Goal: Task Accomplishment & Management: Use online tool/utility

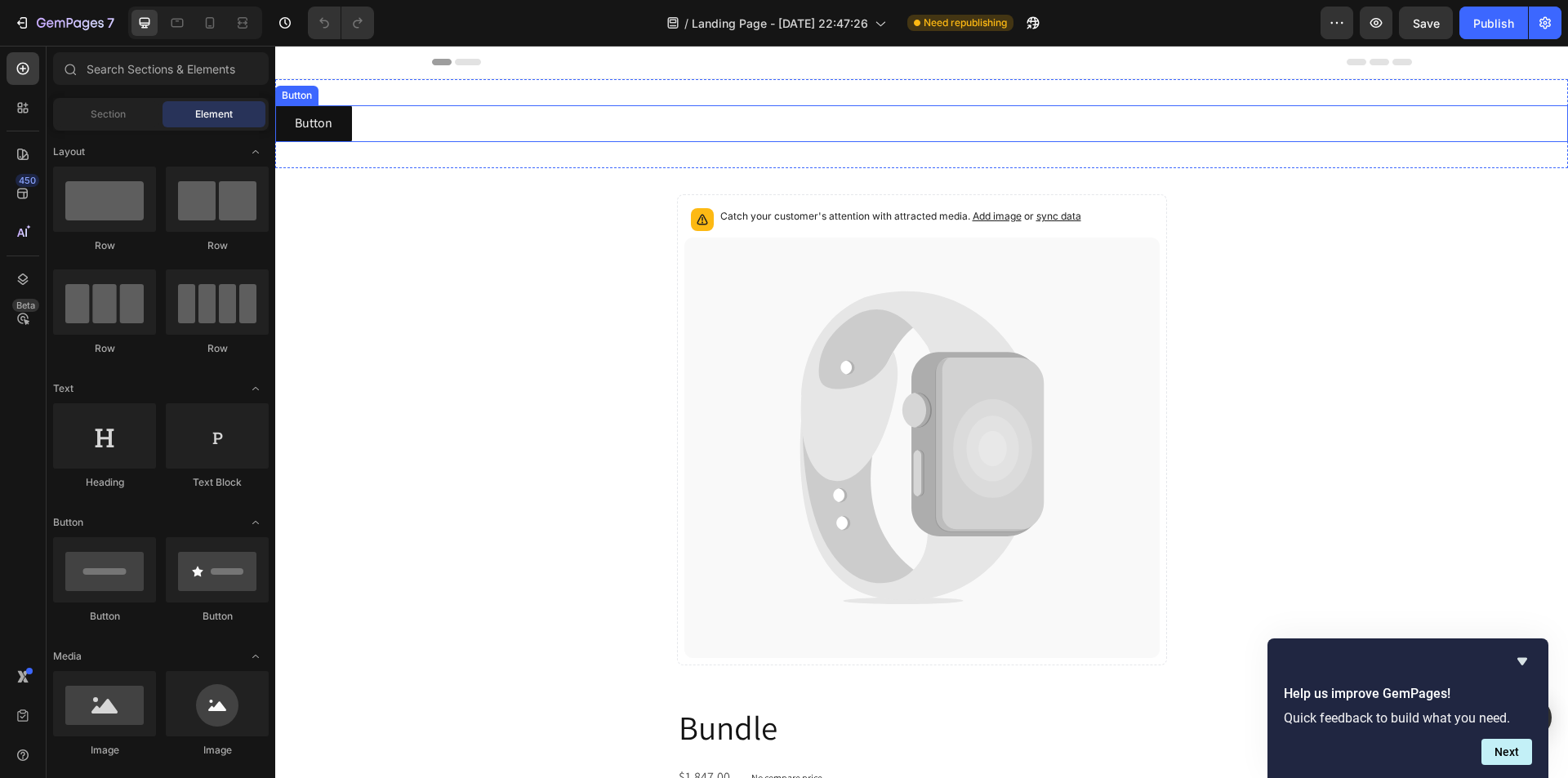
click at [642, 127] on div "Button Button" at bounding box center [921, 124] width 1293 height 37
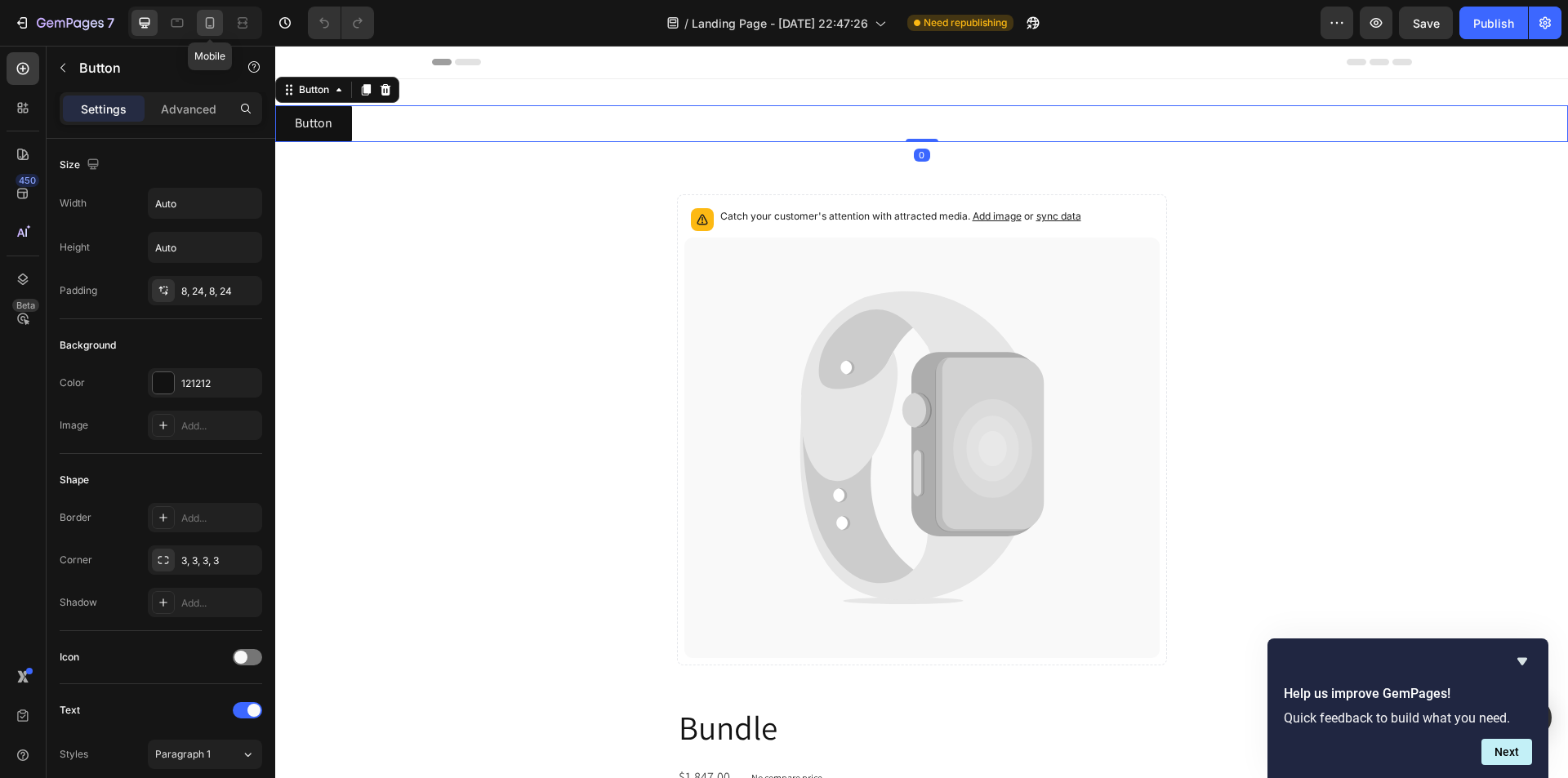
click at [209, 20] on icon at bounding box center [210, 23] width 17 height 17
type input "14"
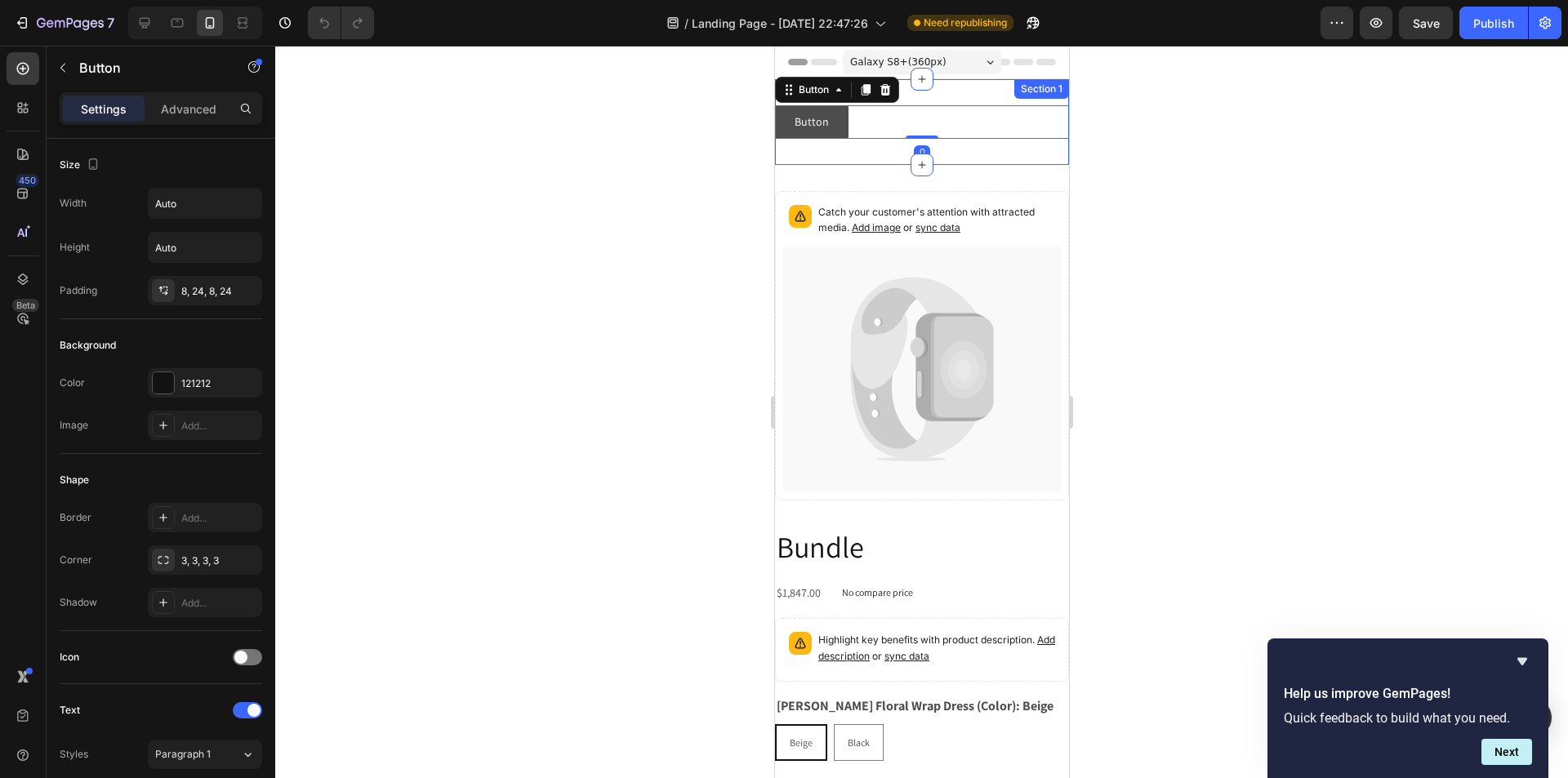
scroll to position [2, 0]
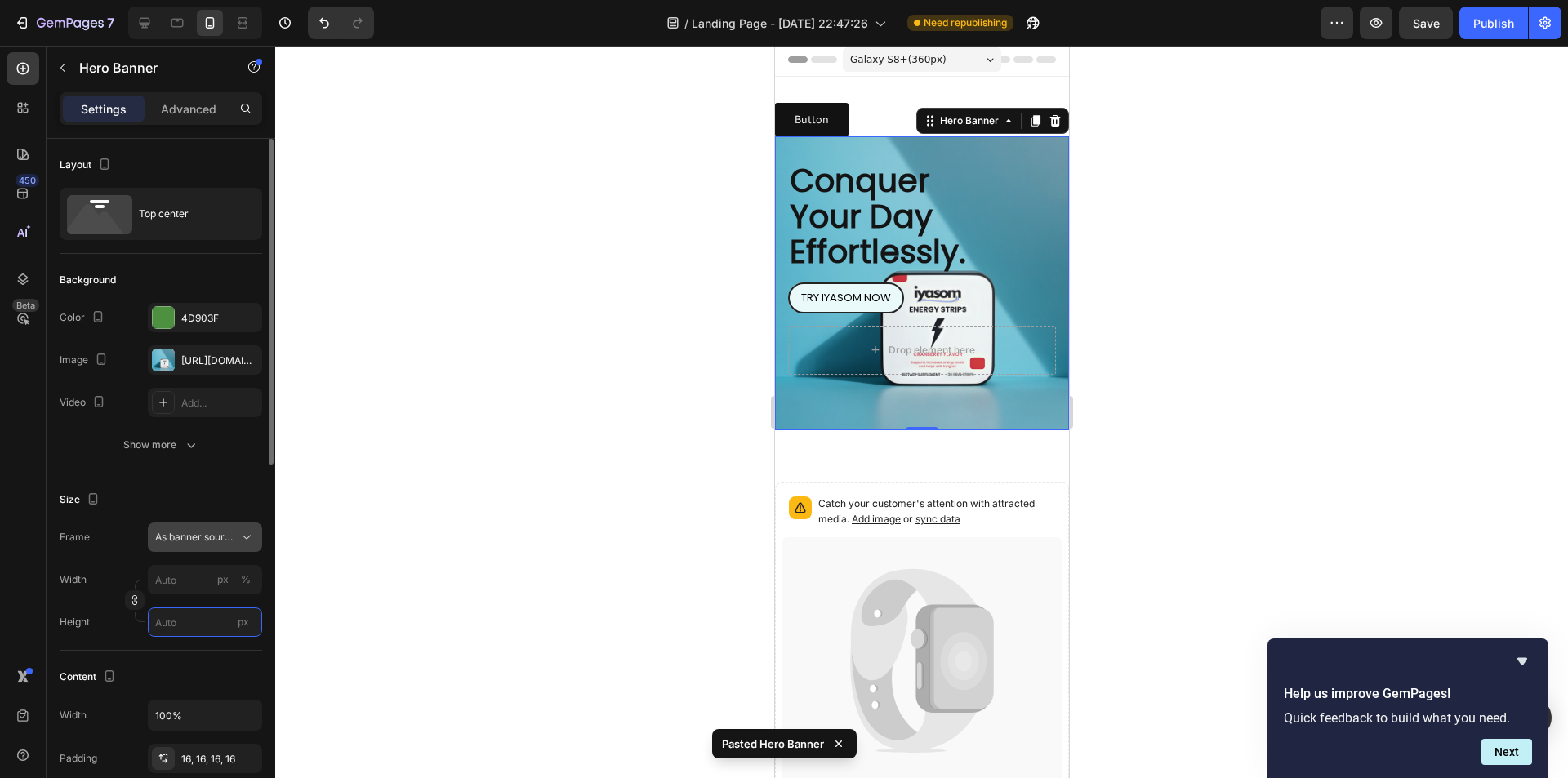
drag, startPoint x: 172, startPoint y: 617, endPoint x: 216, endPoint y: 549, distance: 81.0
click at [172, 617] on input "px" at bounding box center [205, 622] width 114 height 29
click at [223, 541] on span "As banner source" at bounding box center [195, 538] width 80 height 15
click at [197, 611] on div "Custom" at bounding box center [201, 606] width 95 height 15
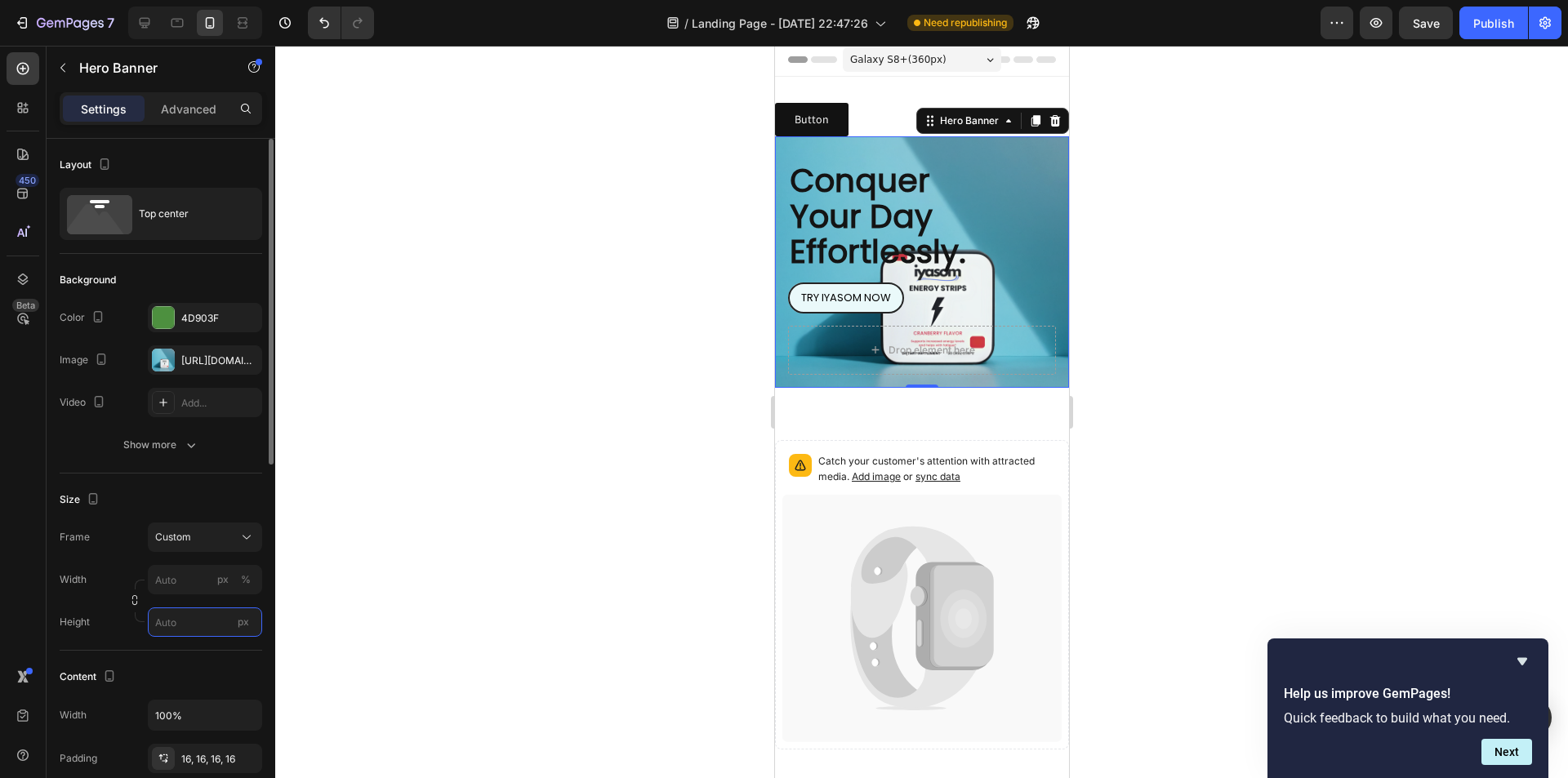
click at [171, 621] on input "px" at bounding box center [205, 622] width 114 height 29
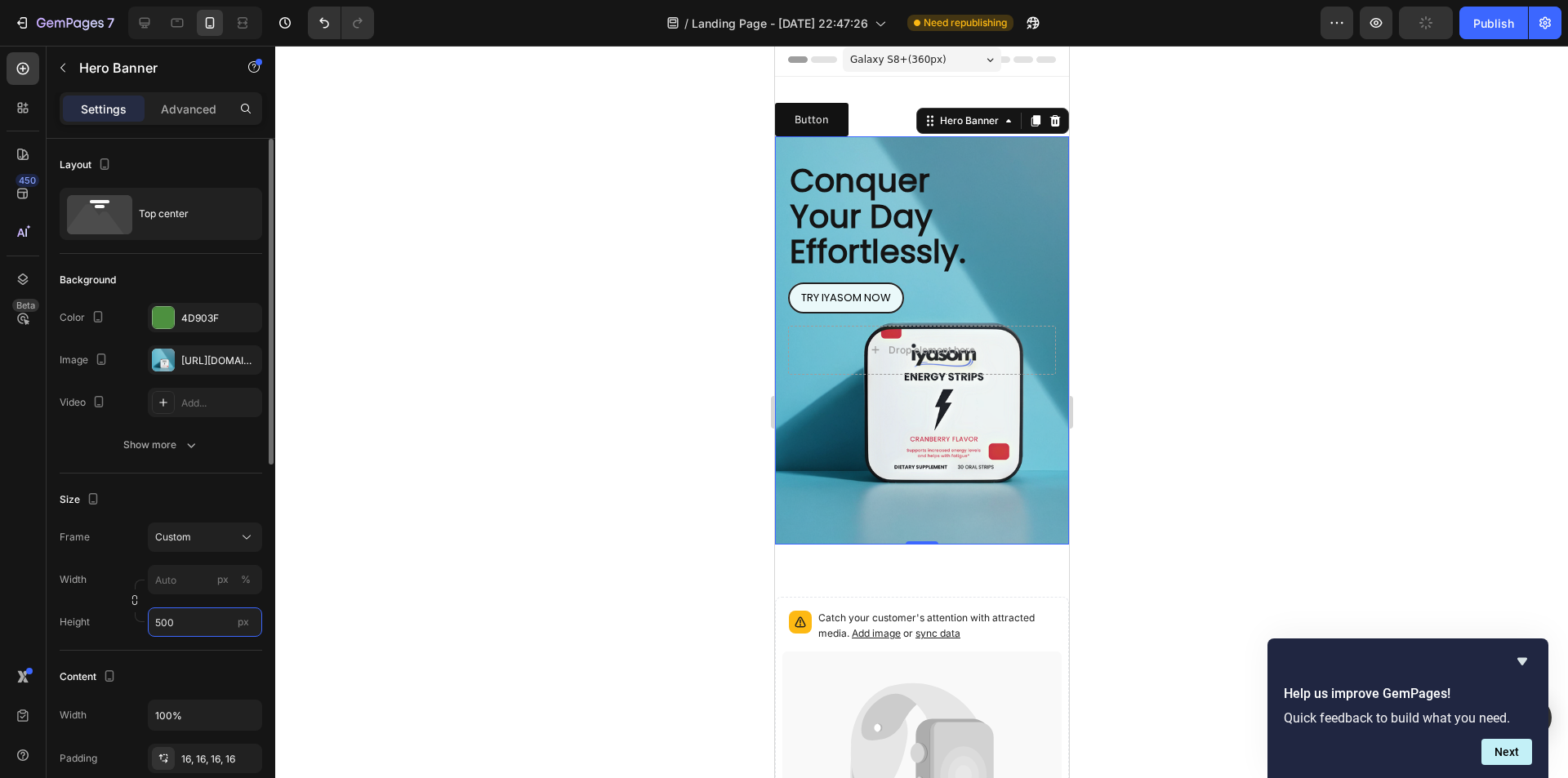
type input "500"
click at [978, 333] on div "Drop element here" at bounding box center [921, 350] width 268 height 49
click at [137, 25] on icon at bounding box center [145, 23] width 17 height 17
type input "100"
type input "600"
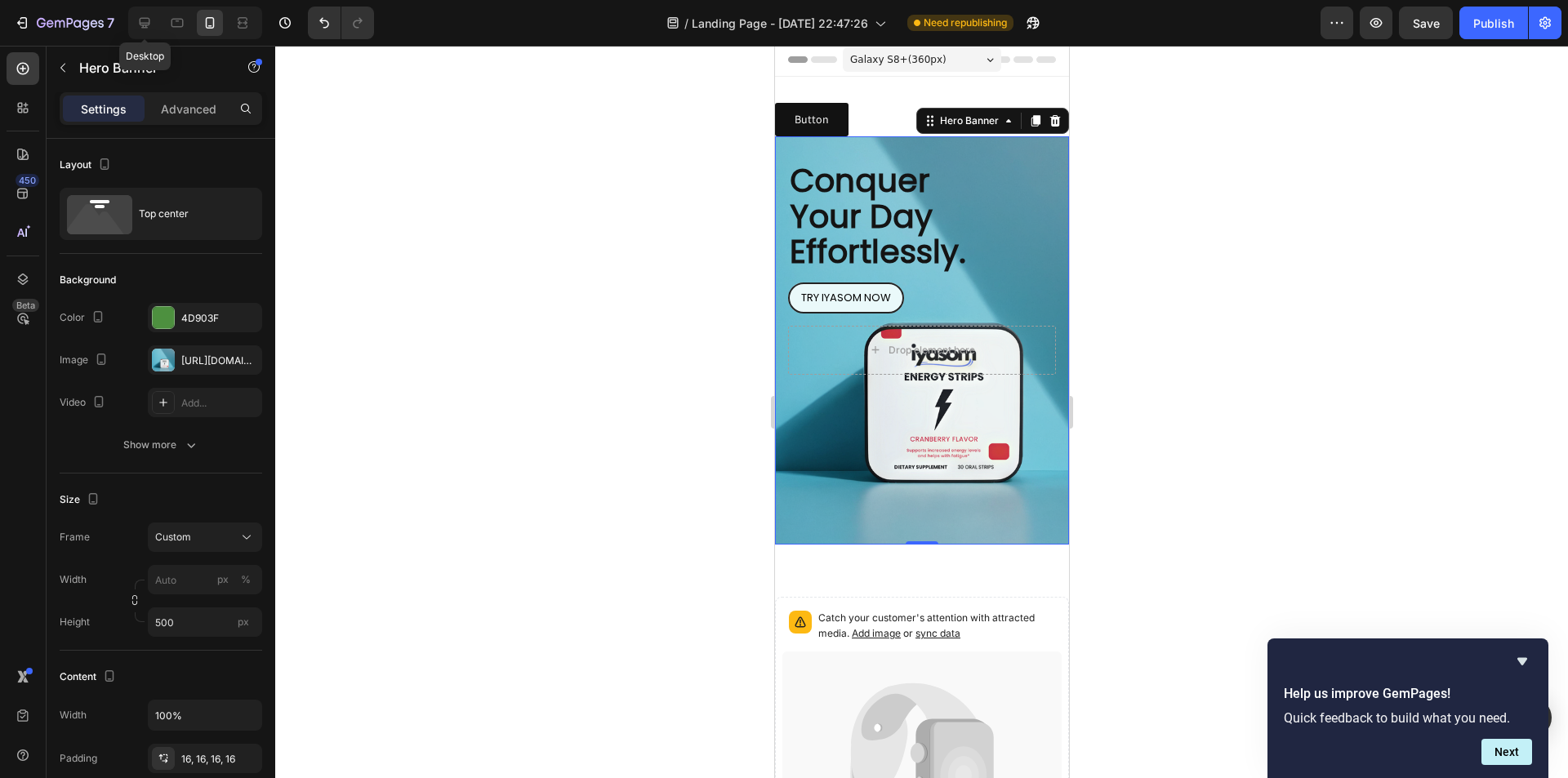
type input "1200"
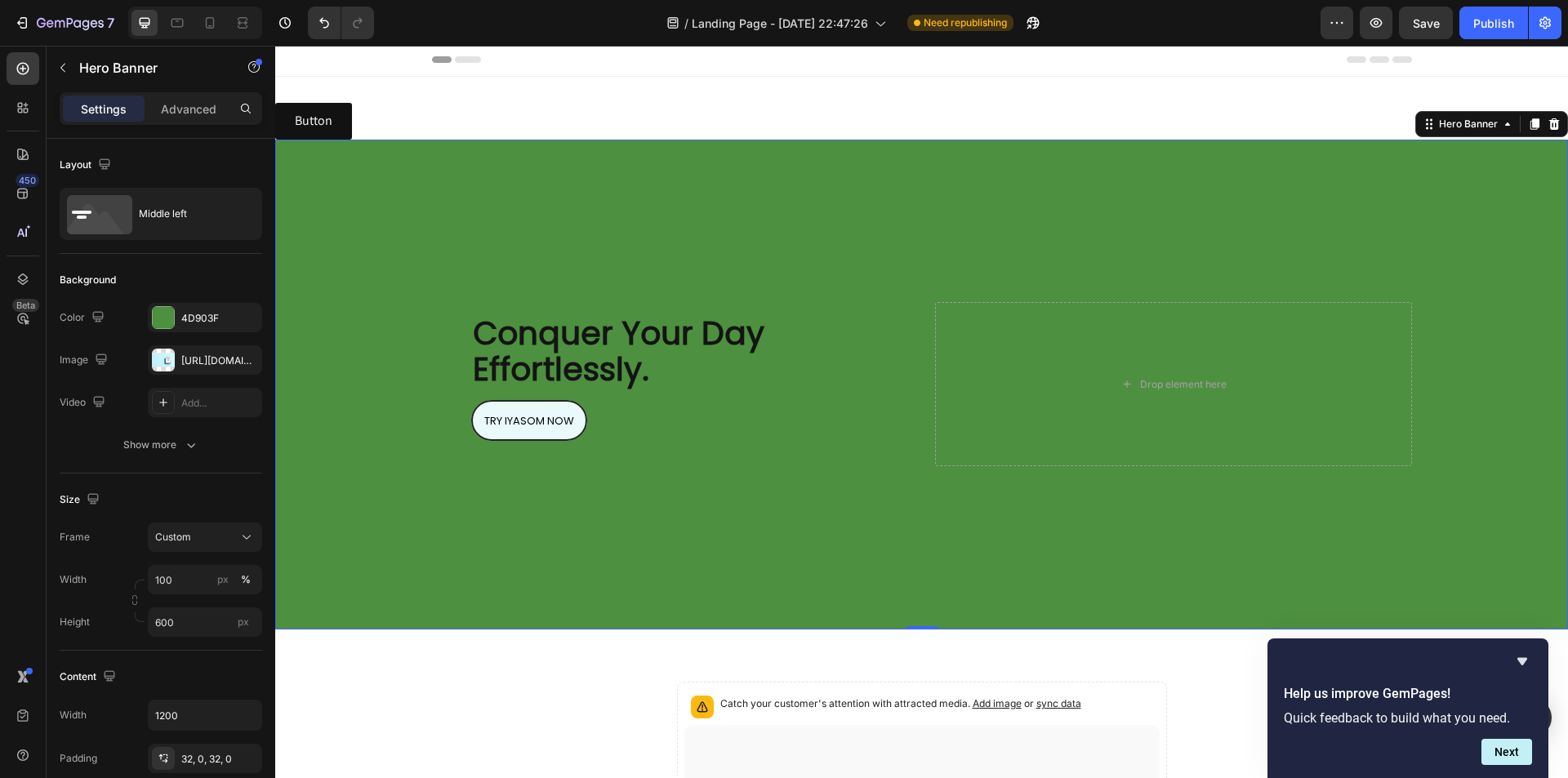
scroll to position [39, 0]
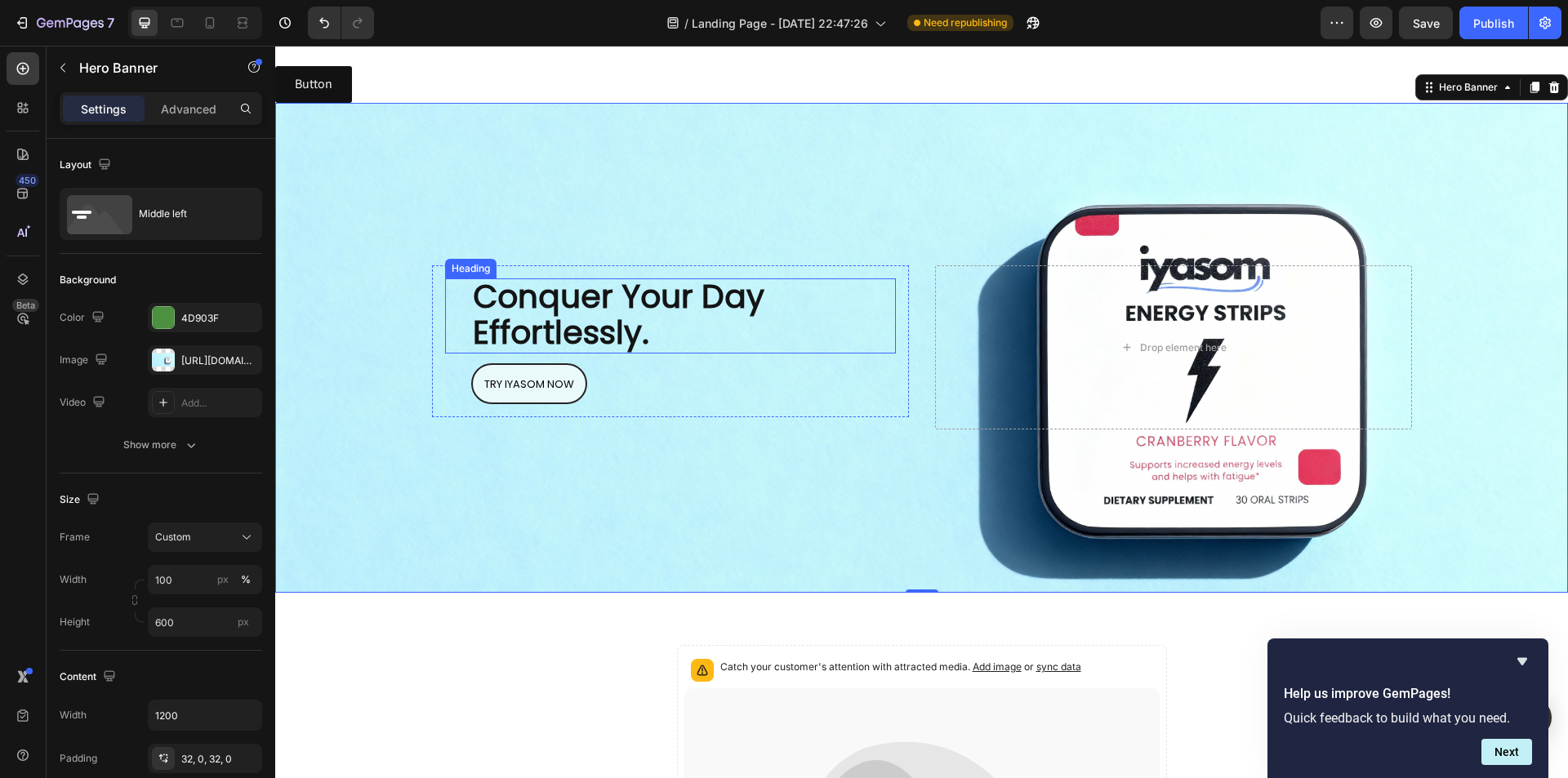
click at [518, 295] on span "Conquer Your Day Effortlessly." at bounding box center [618, 315] width 291 height 81
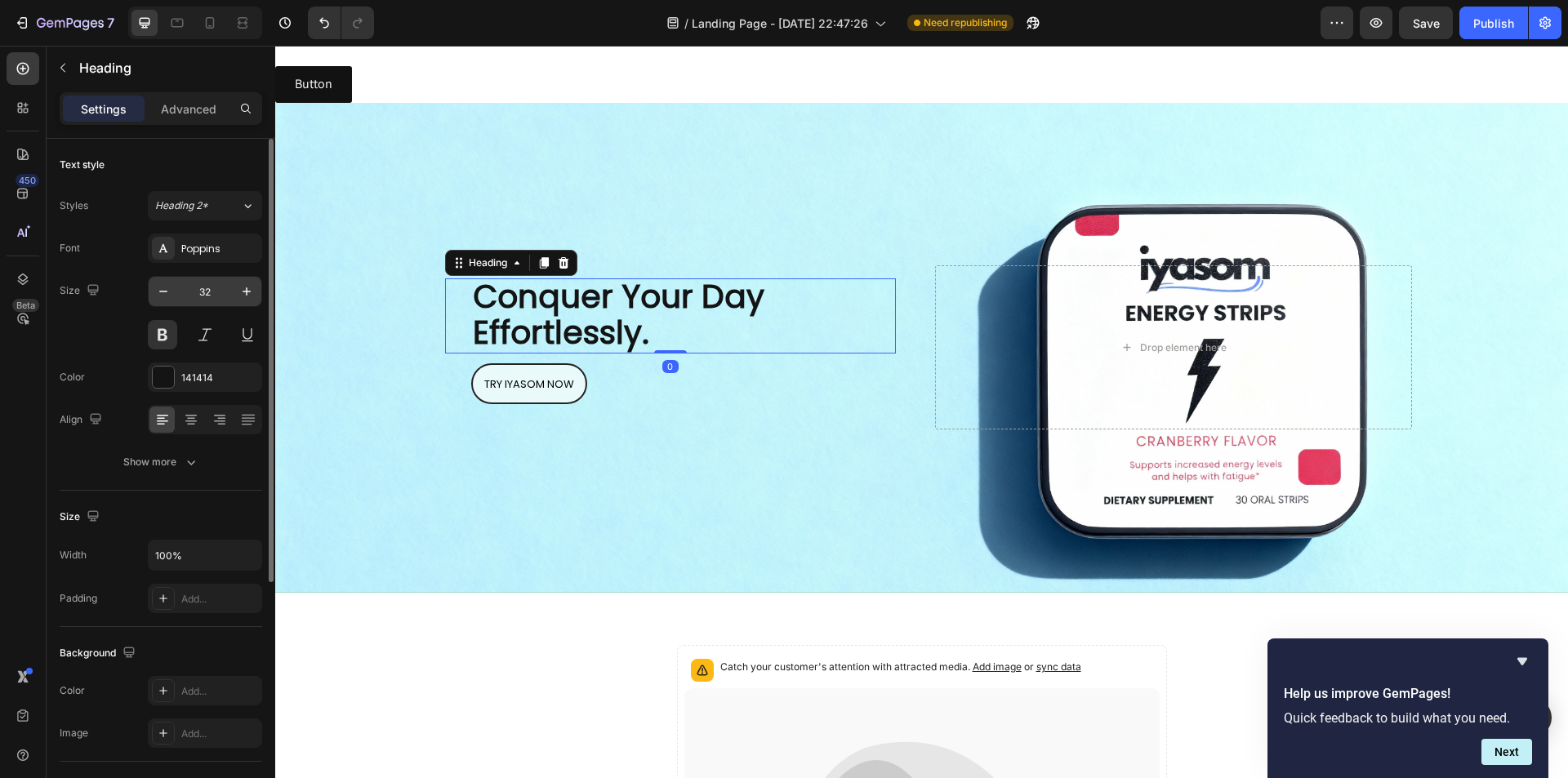
click at [215, 292] on input "32" at bounding box center [205, 291] width 54 height 29
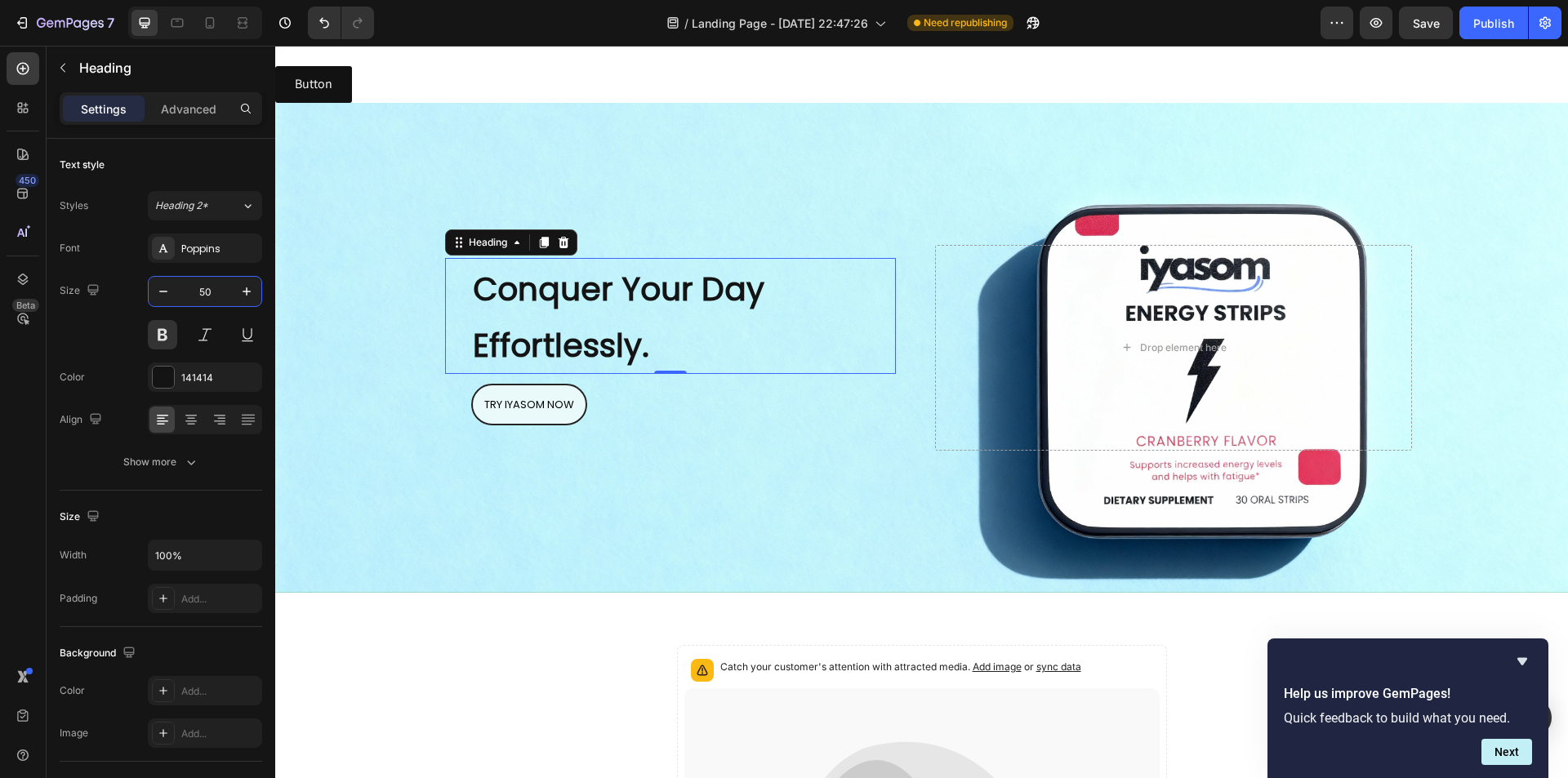
type input "50"
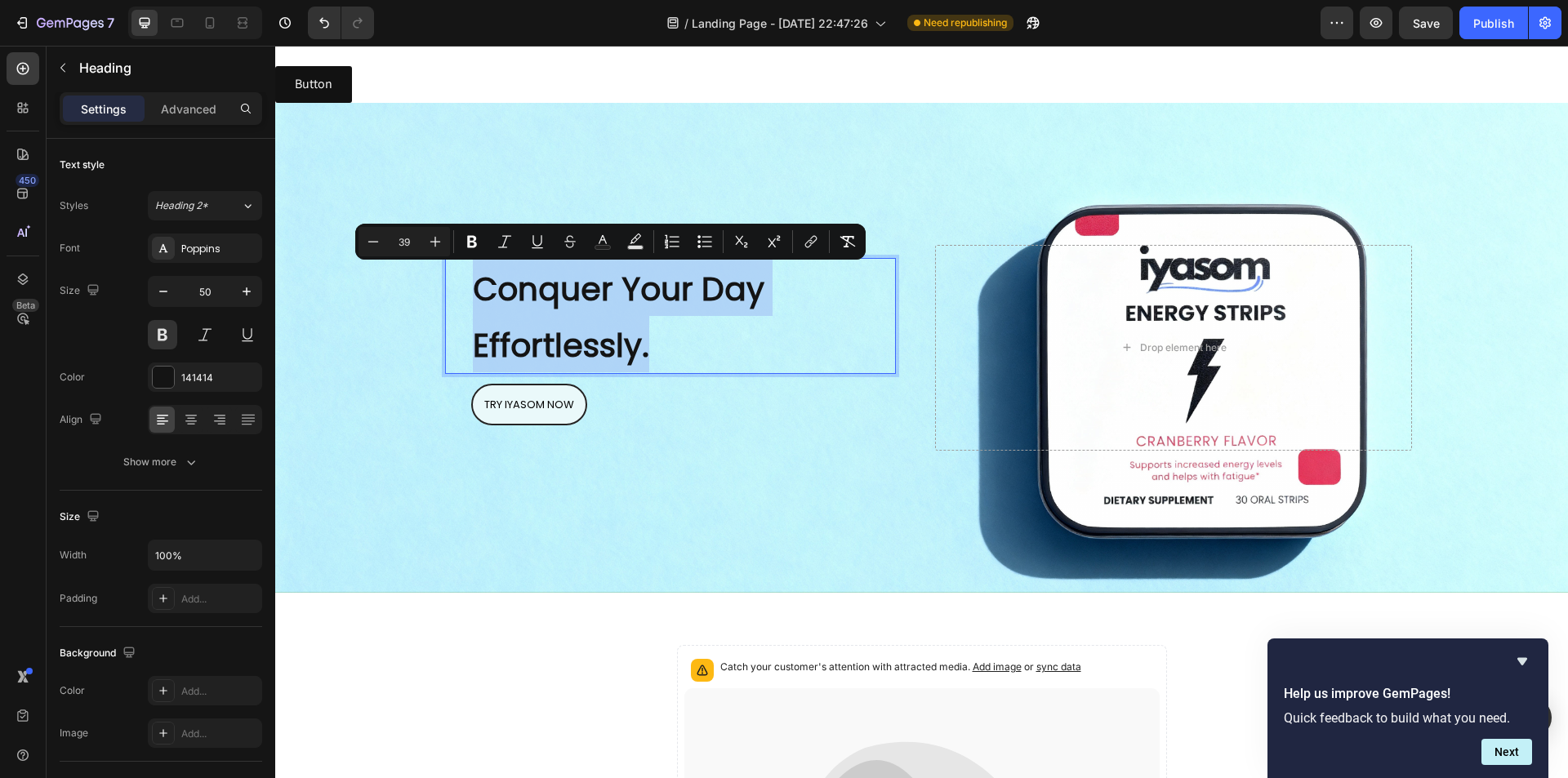
drag, startPoint x: 651, startPoint y: 349, endPoint x: 441, endPoint y: 284, distance: 219.8
click at [445, 284] on div "Conquer Your Day Effortlessly. Heading 0" at bounding box center [671, 315] width 451 height 116
click at [844, 245] on icon "Editor contextual toolbar" at bounding box center [848, 242] width 17 height 17
type input "50"
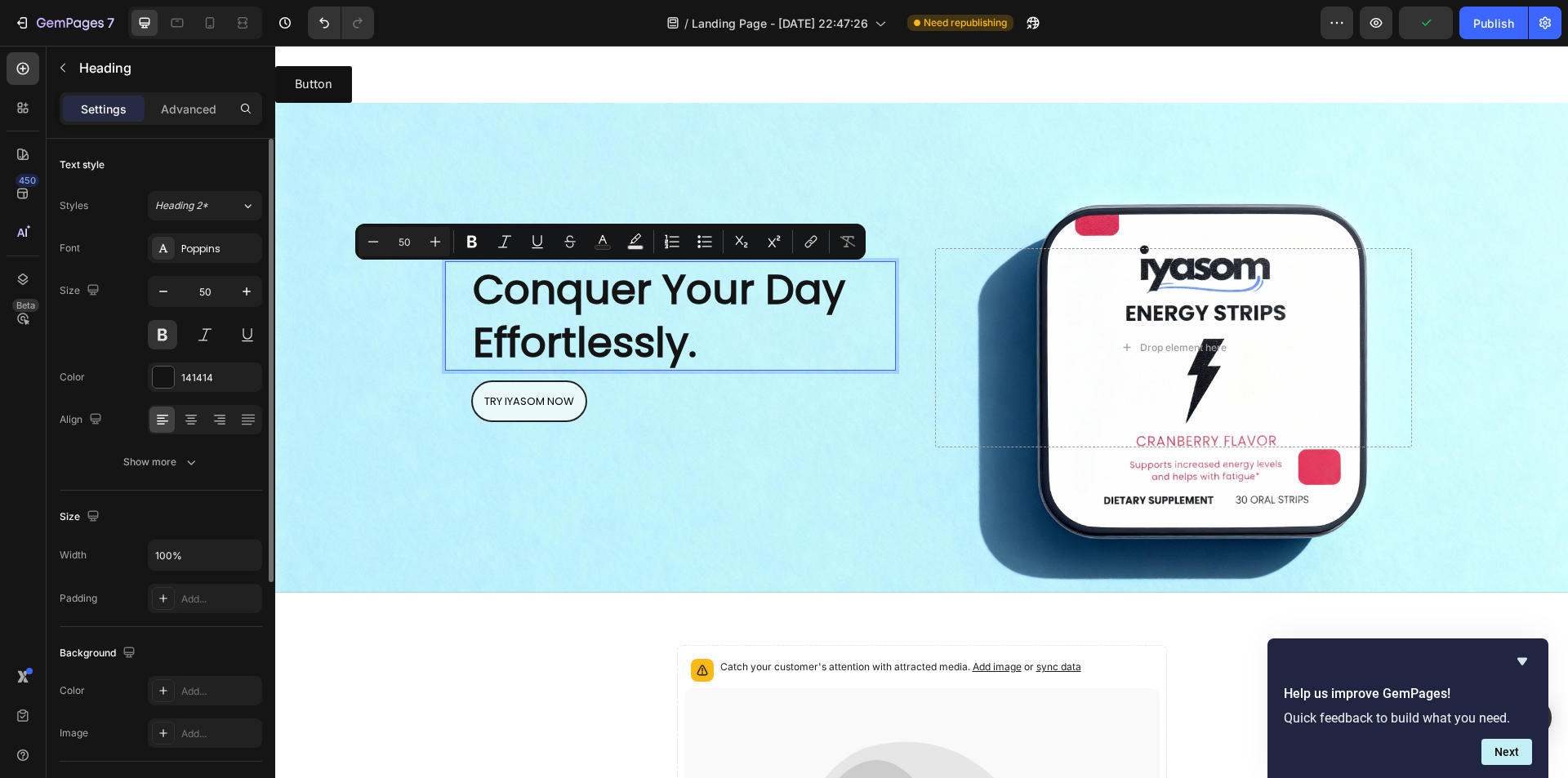
click at [129, 310] on div "Size 50" at bounding box center [161, 313] width 202 height 73
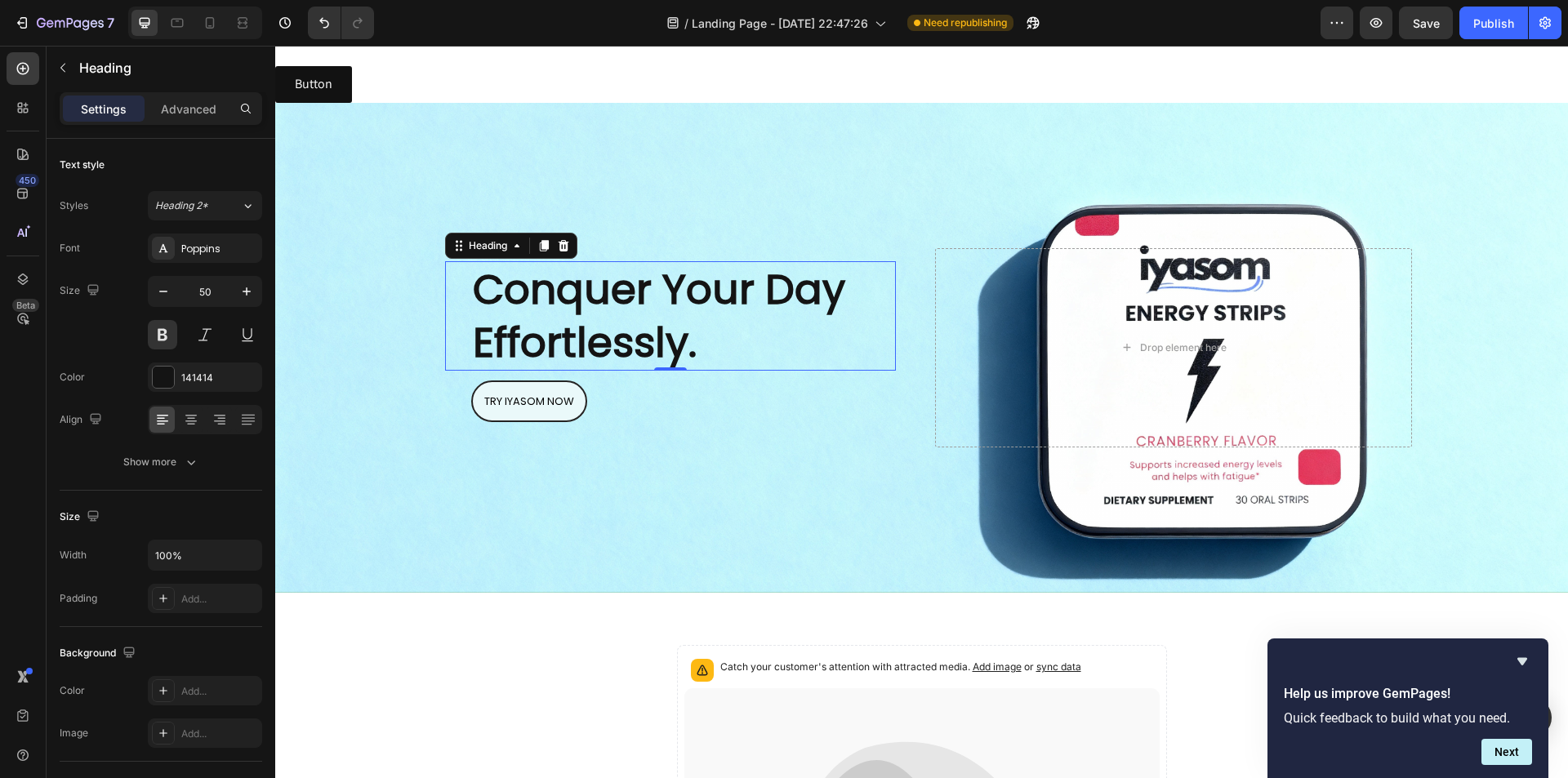
click at [513, 322] on p "Conquer Your Day Effortlessly." at bounding box center [683, 316] width 421 height 107
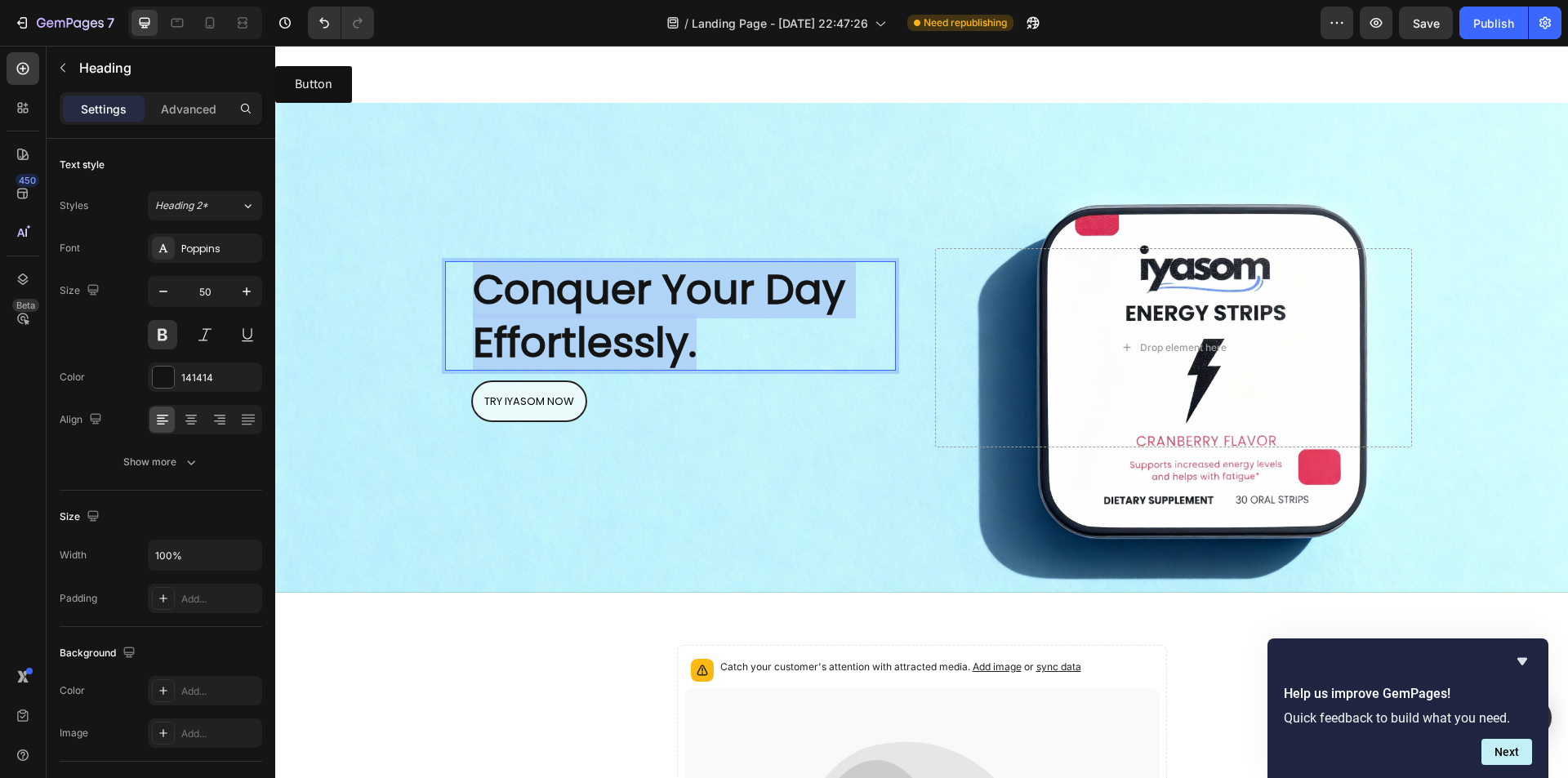
click at [513, 322] on p "Conquer Your Day Effortlessly." at bounding box center [683, 316] width 421 height 107
drag, startPoint x: 598, startPoint y: 181, endPoint x: 379, endPoint y: 50, distance: 255.2
click at [598, 181] on div "Background Image" at bounding box center [921, 348] width 1293 height 490
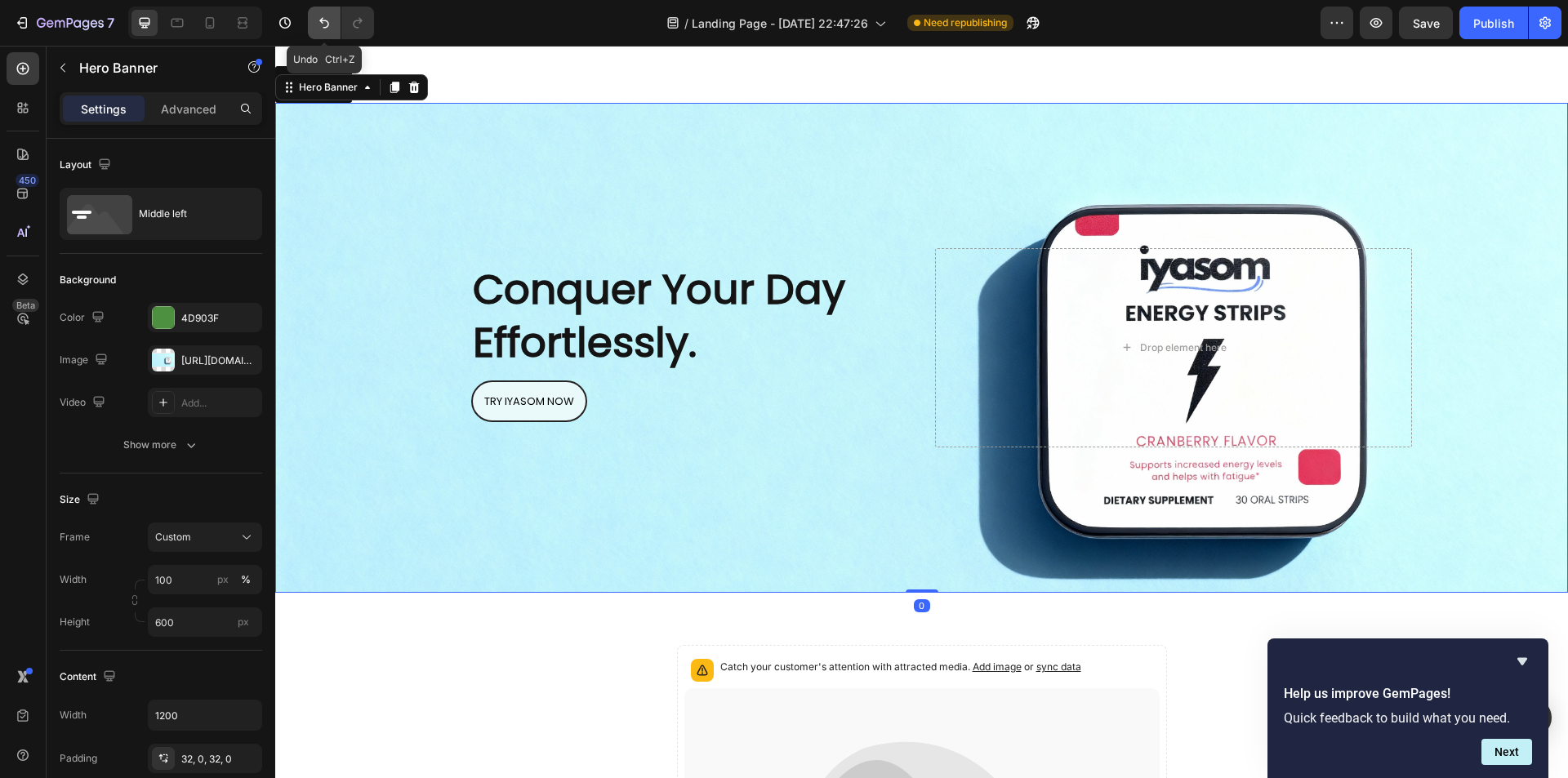
click at [333, 32] on button "Undo/Redo" at bounding box center [324, 22] width 32 height 32
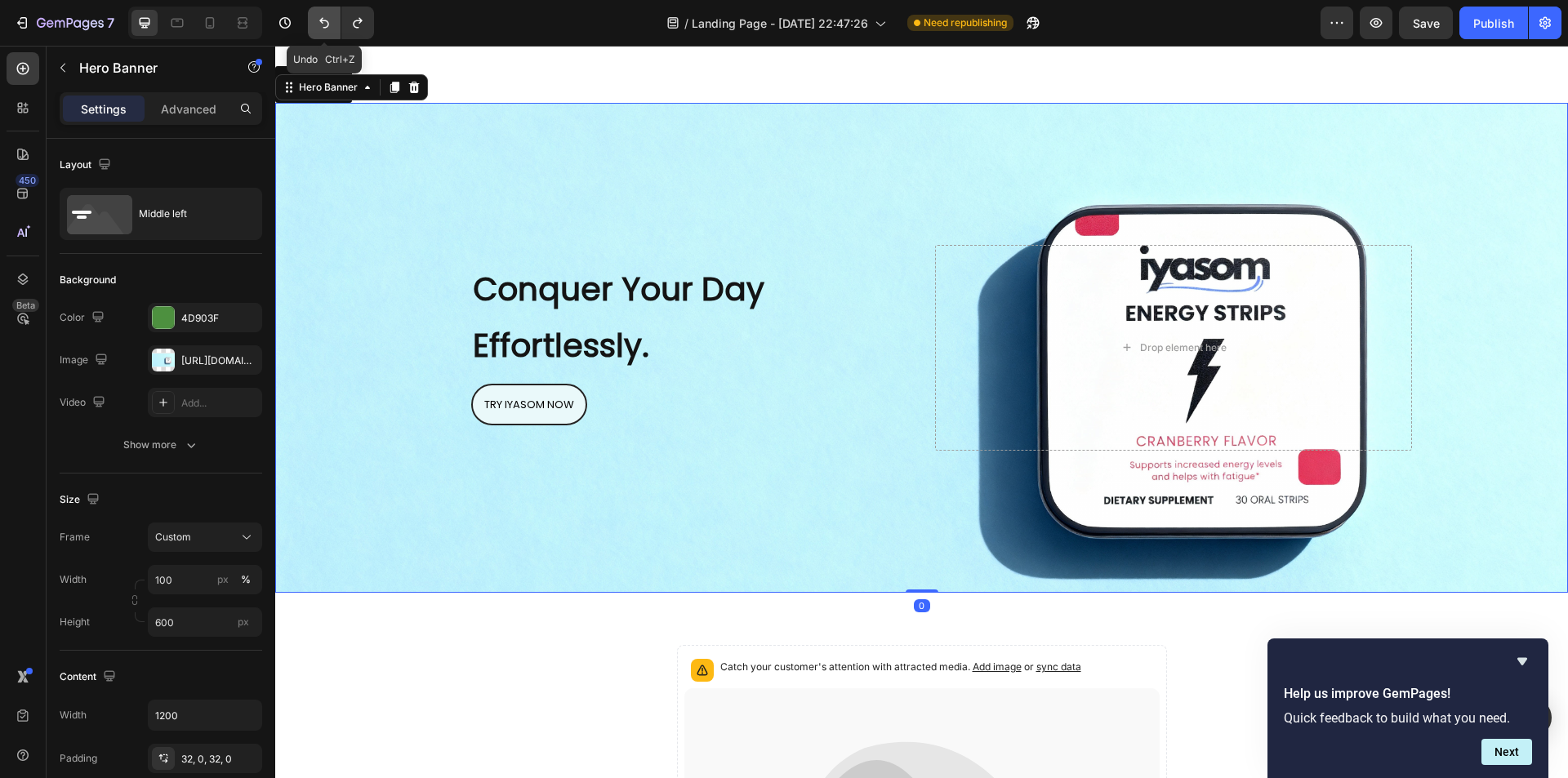
click at [333, 32] on button "Undo/Redo" at bounding box center [324, 22] width 32 height 32
click at [614, 345] on span "Conquer Your Day Effortlessly." at bounding box center [618, 318] width 291 height 102
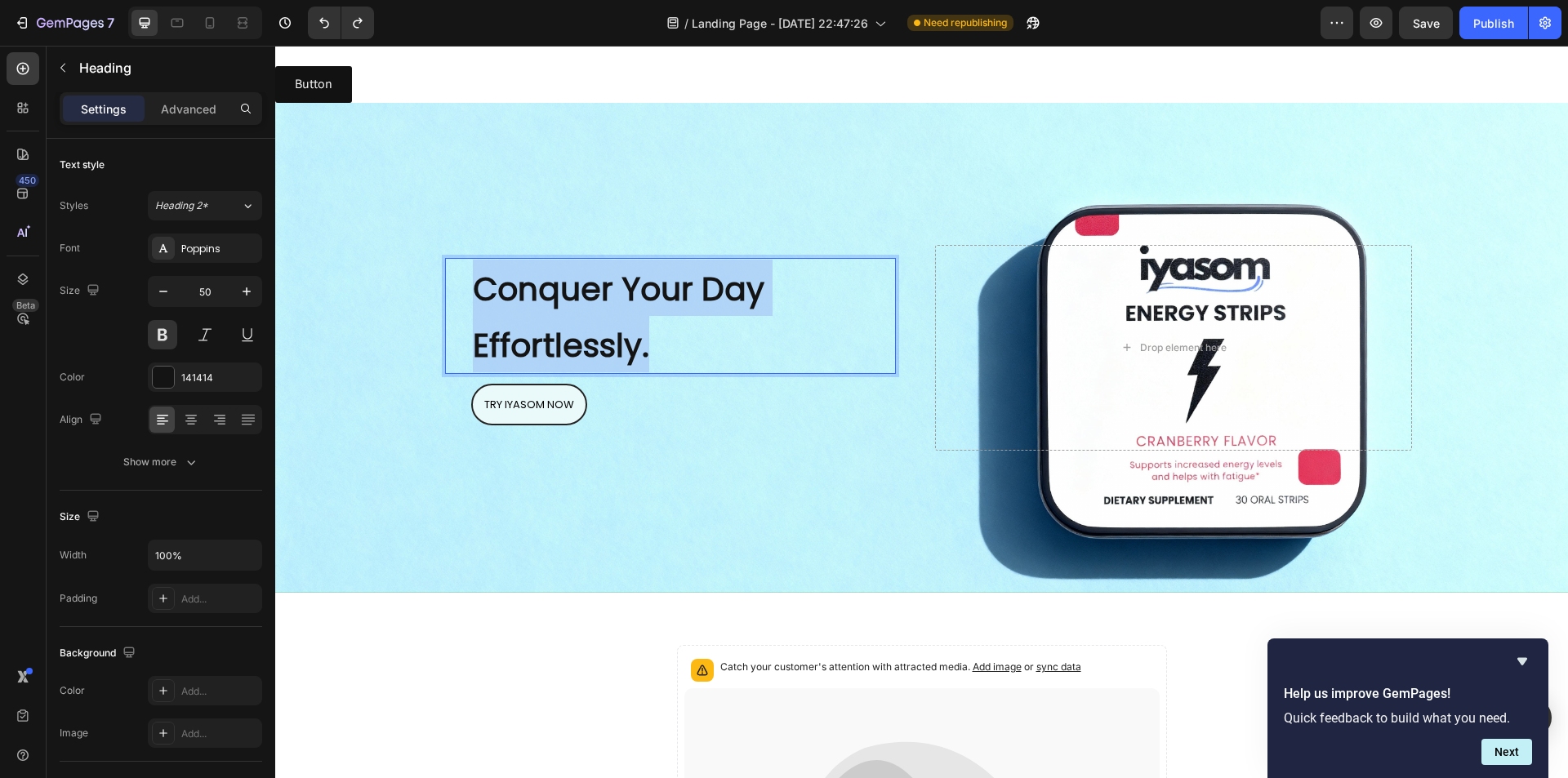
click at [614, 345] on span "Conquer Your Day Effortlessly." at bounding box center [618, 318] width 291 height 102
